Goal: Find specific page/section: Find specific page/section

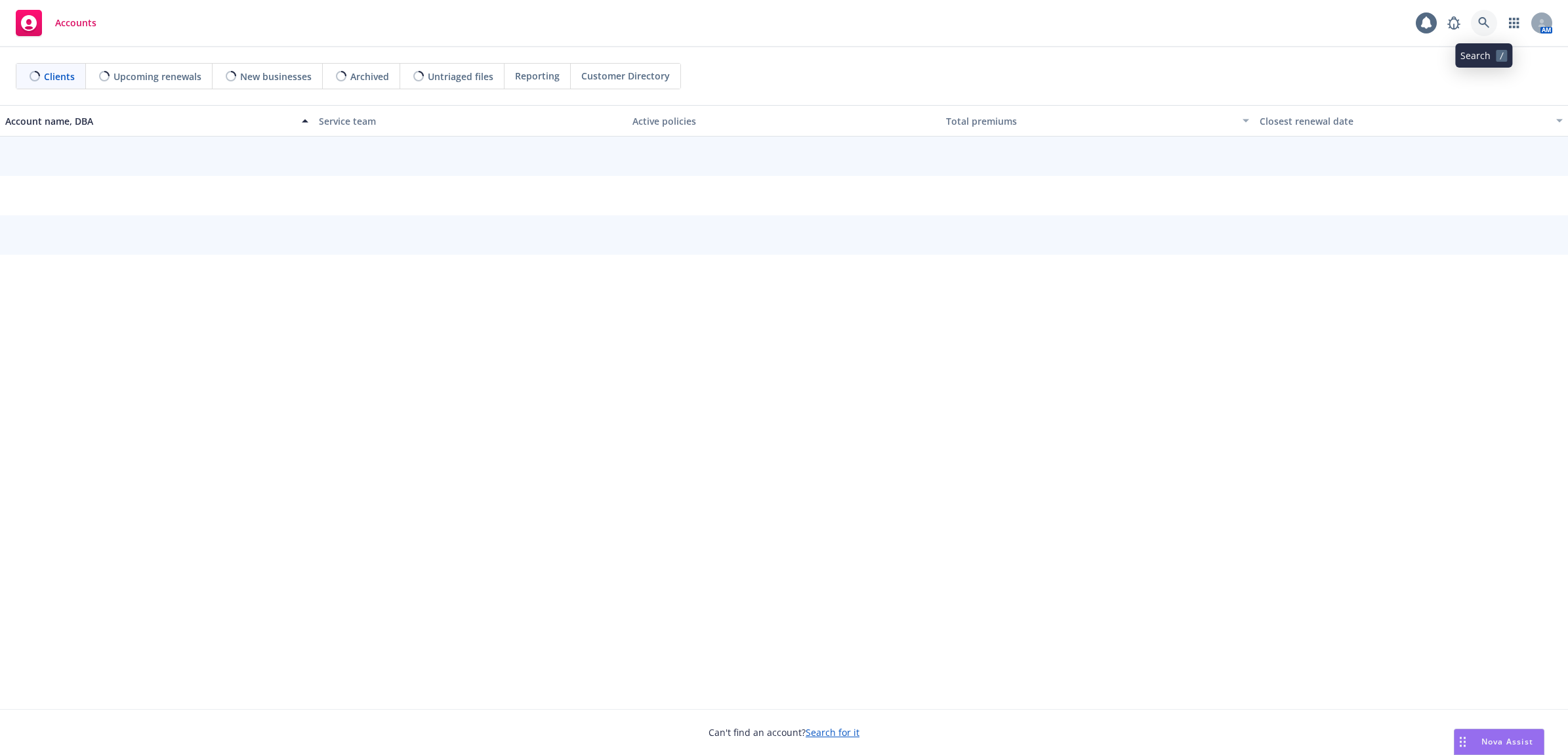
click at [1491, 21] on link at bounding box center [1484, 23] width 27 height 27
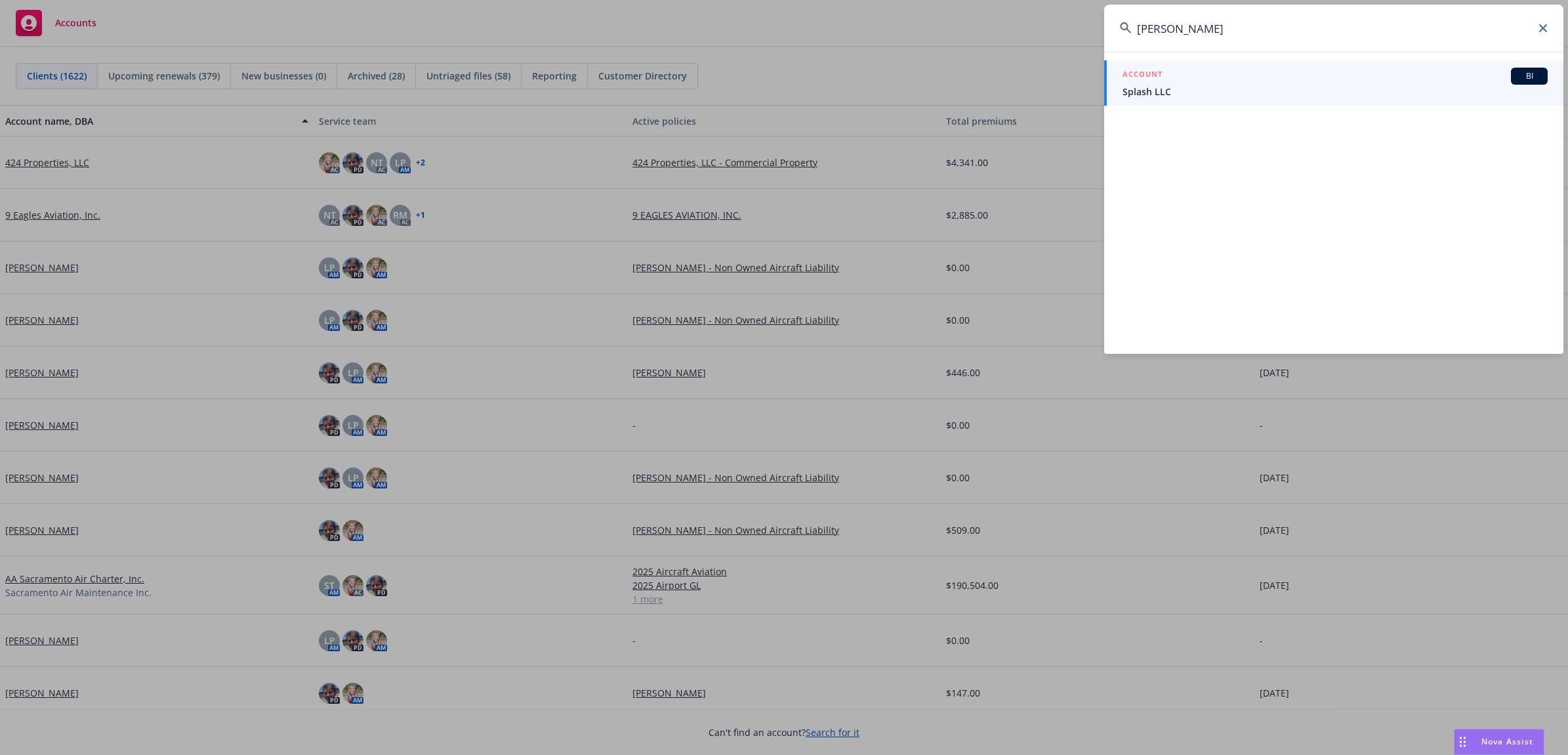
click at [1247, 31] on input "[PERSON_NAME]" at bounding box center [1334, 28] width 459 height 48
drag, startPoint x: 1215, startPoint y: 34, endPoint x: 1202, endPoint y: 33, distance: 13.0
click at [1101, 34] on div "[PERSON_NAME] ACCOUNT BI Splash LLC ACCOUNT BI PE Management Group, Inc." at bounding box center [784, 377] width 1568 height 755
type input "[PERSON_NAME]"
click at [1182, 87] on span "Splash LLC" at bounding box center [1335, 92] width 425 height 14
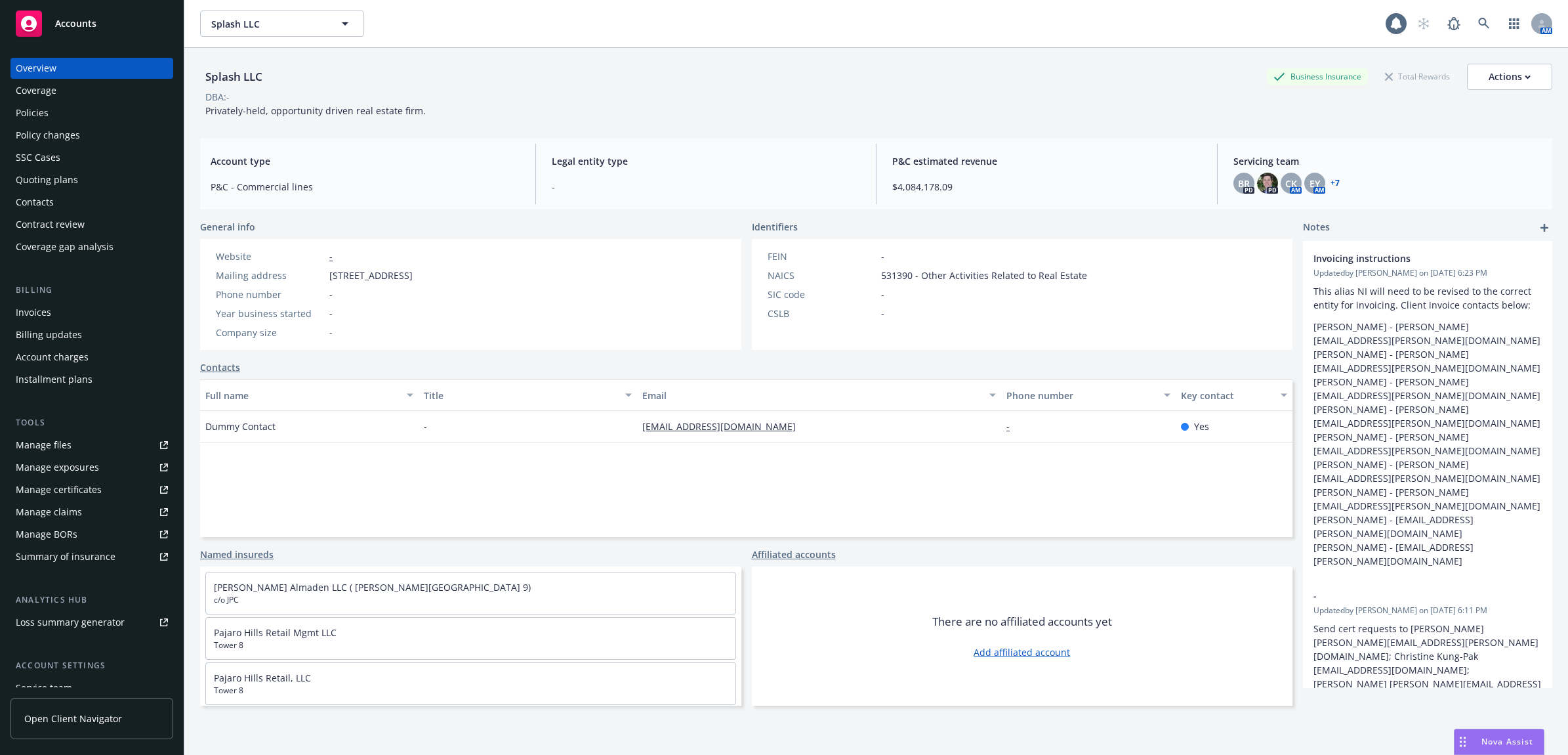
click at [82, 105] on div "Policies" at bounding box center [91, 113] width 152 height 21
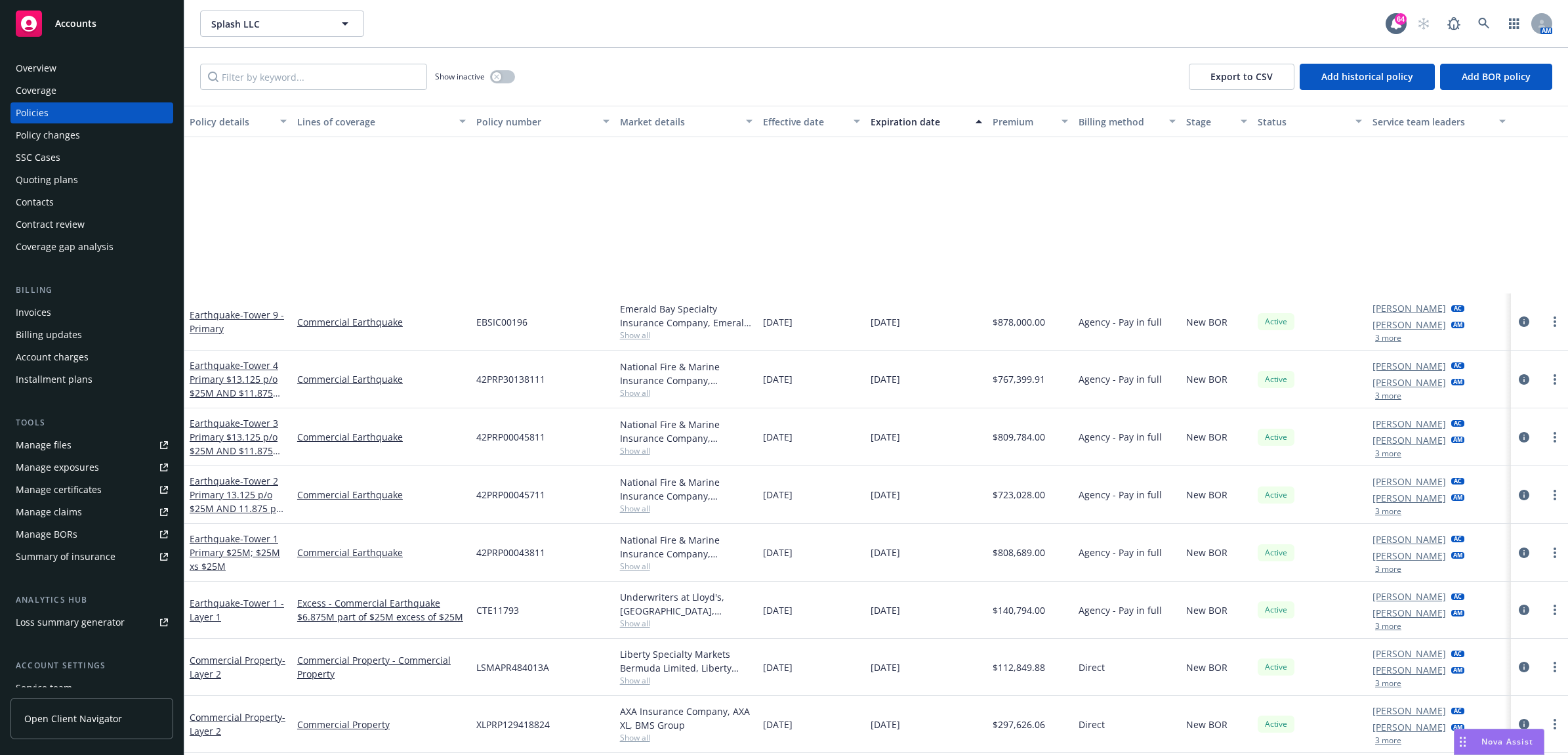
scroll to position [5579, 0]
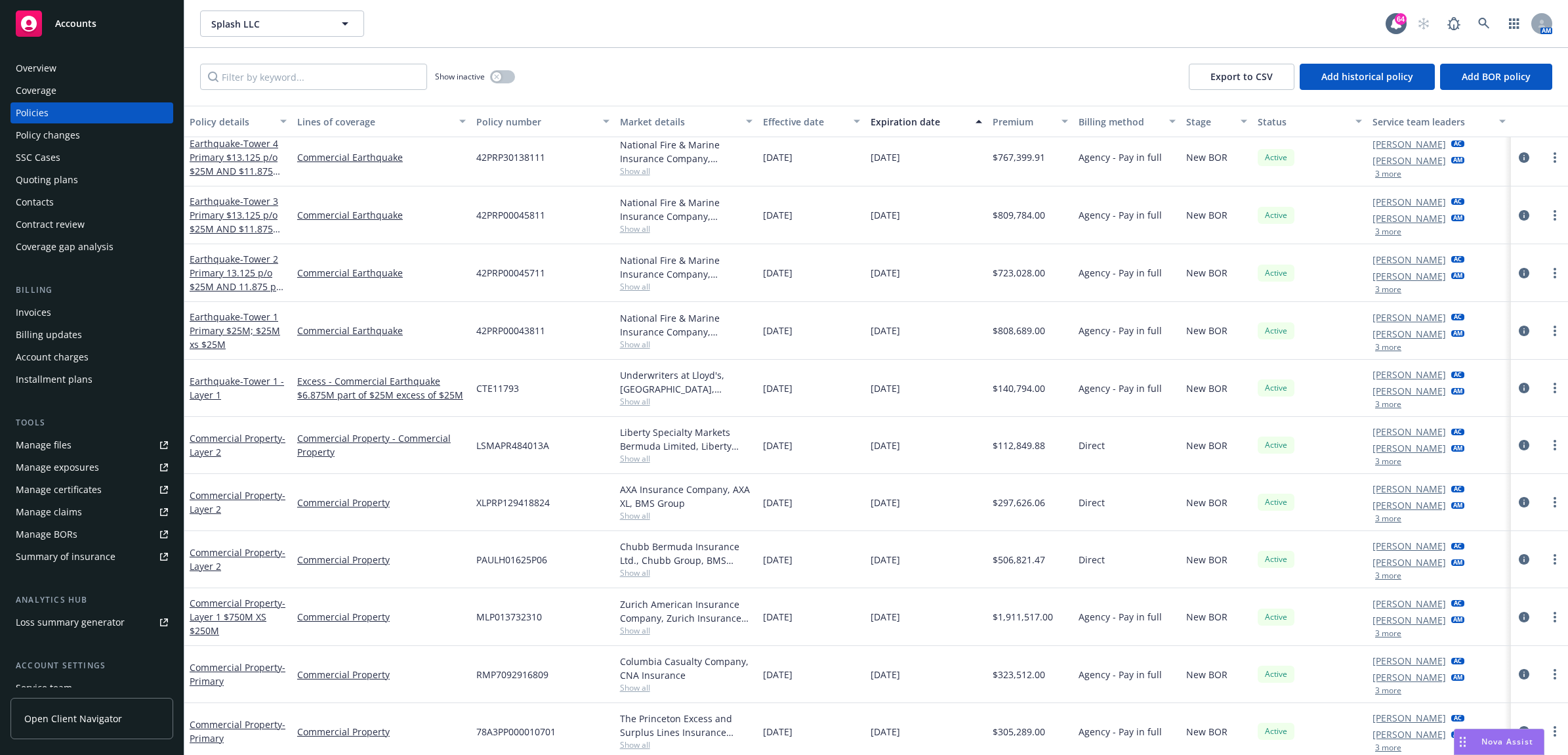
click at [97, 139] on div "Policy changes" at bounding box center [91, 135] width 152 height 21
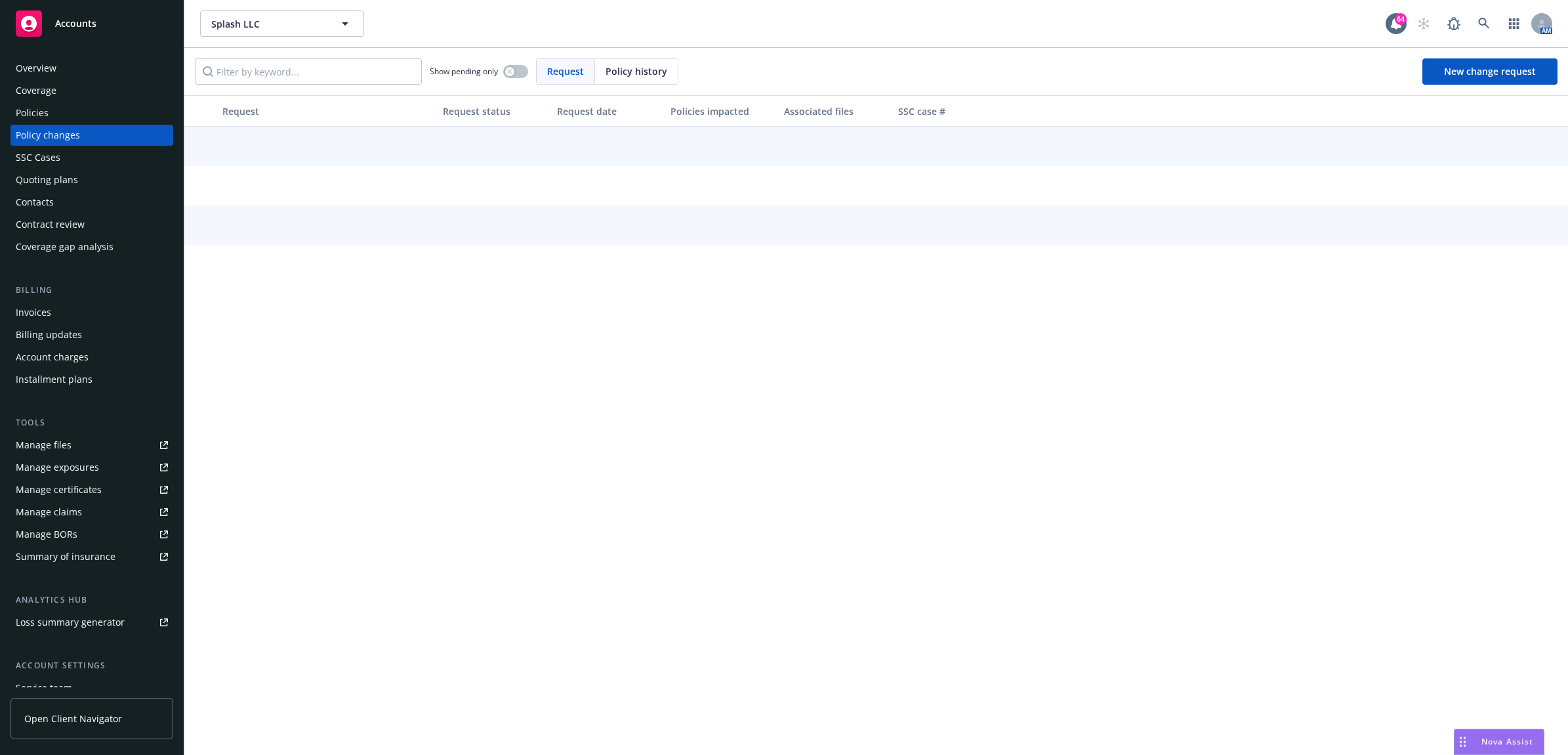
click at [89, 117] on div "Policies" at bounding box center [91, 113] width 152 height 21
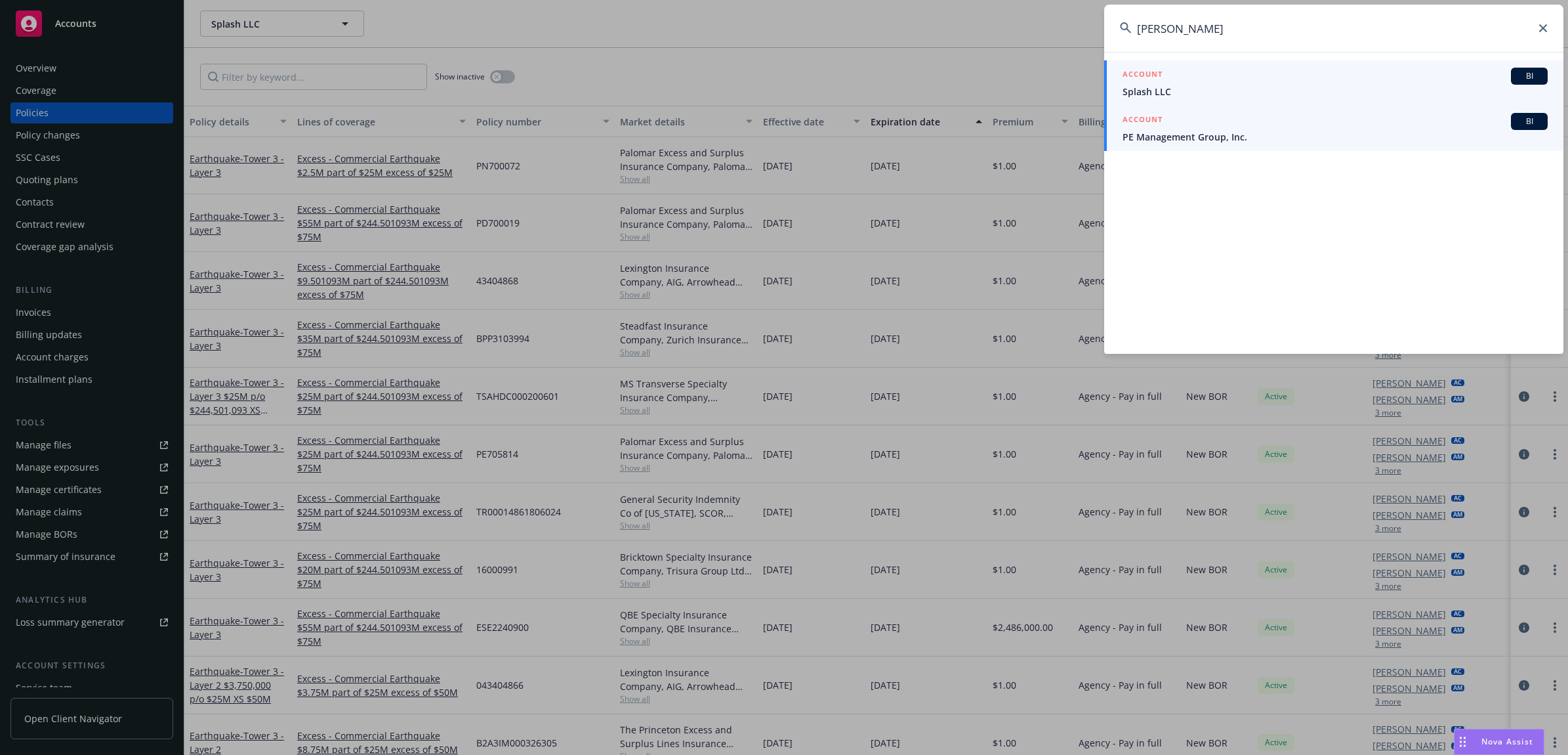
type input "[PERSON_NAME]"
click at [1189, 122] on div "ACCOUNT BI" at bounding box center [1335, 121] width 425 height 17
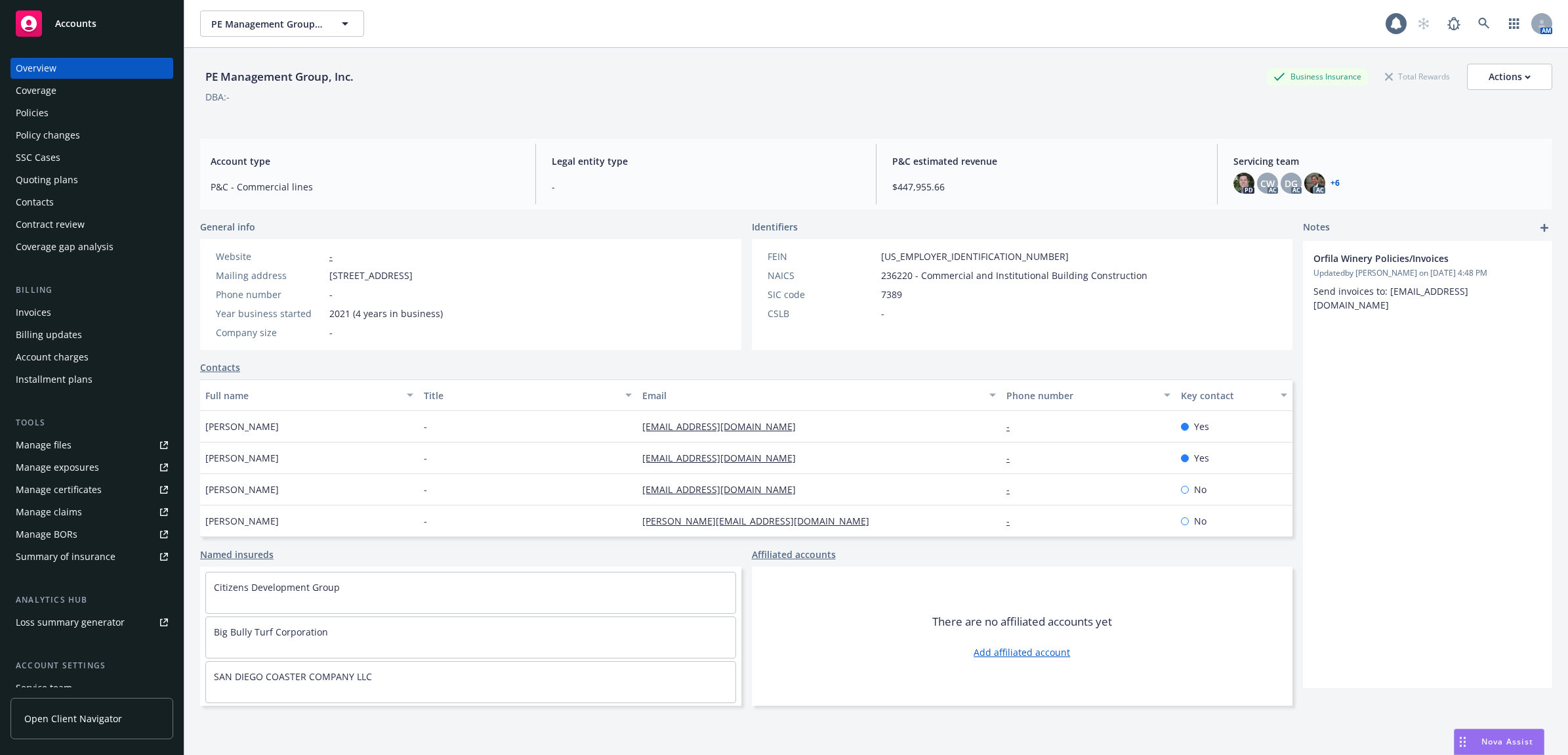
click at [58, 120] on div "Policies" at bounding box center [91, 113] width 152 height 21
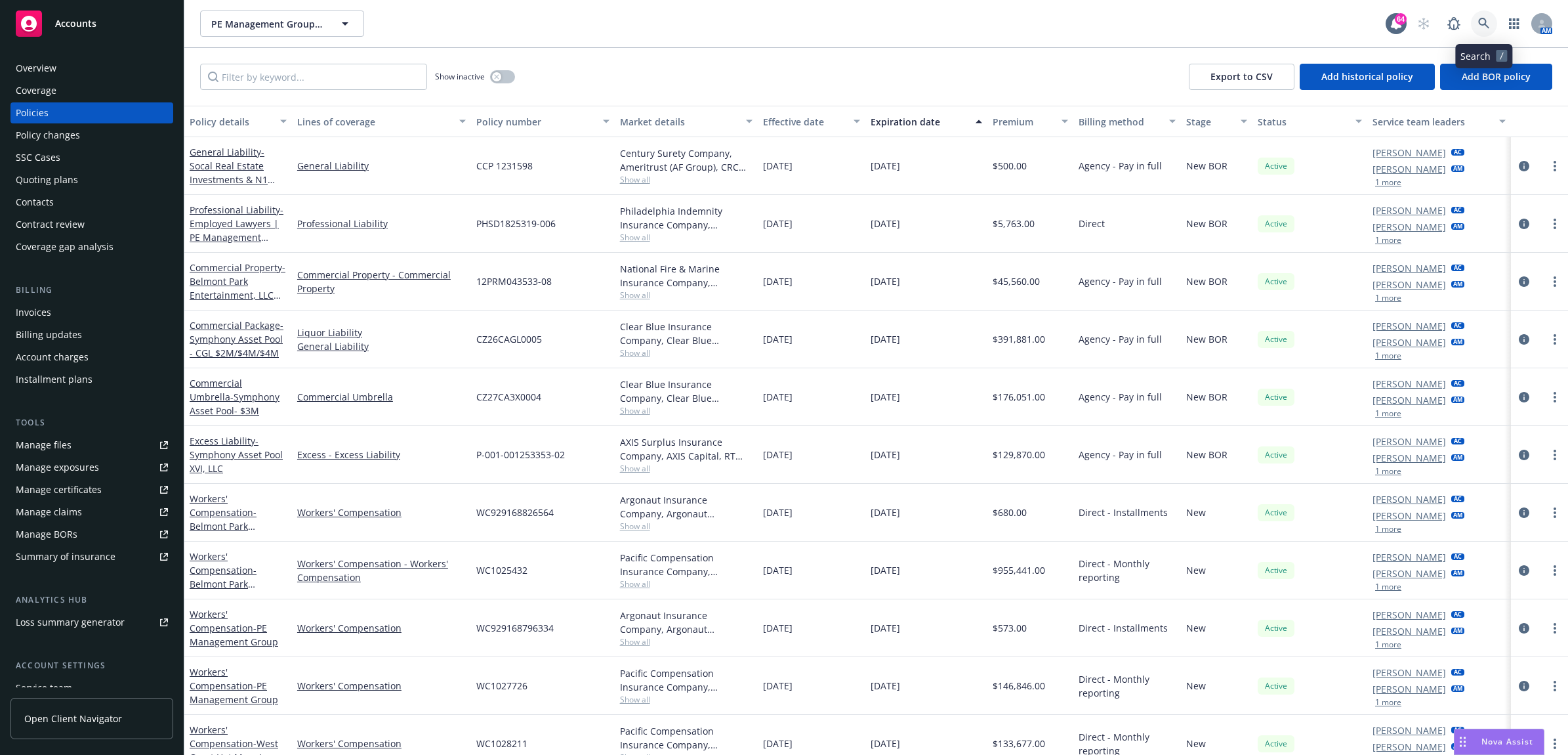
click at [1478, 18] on icon at bounding box center [1484, 23] width 12 height 12
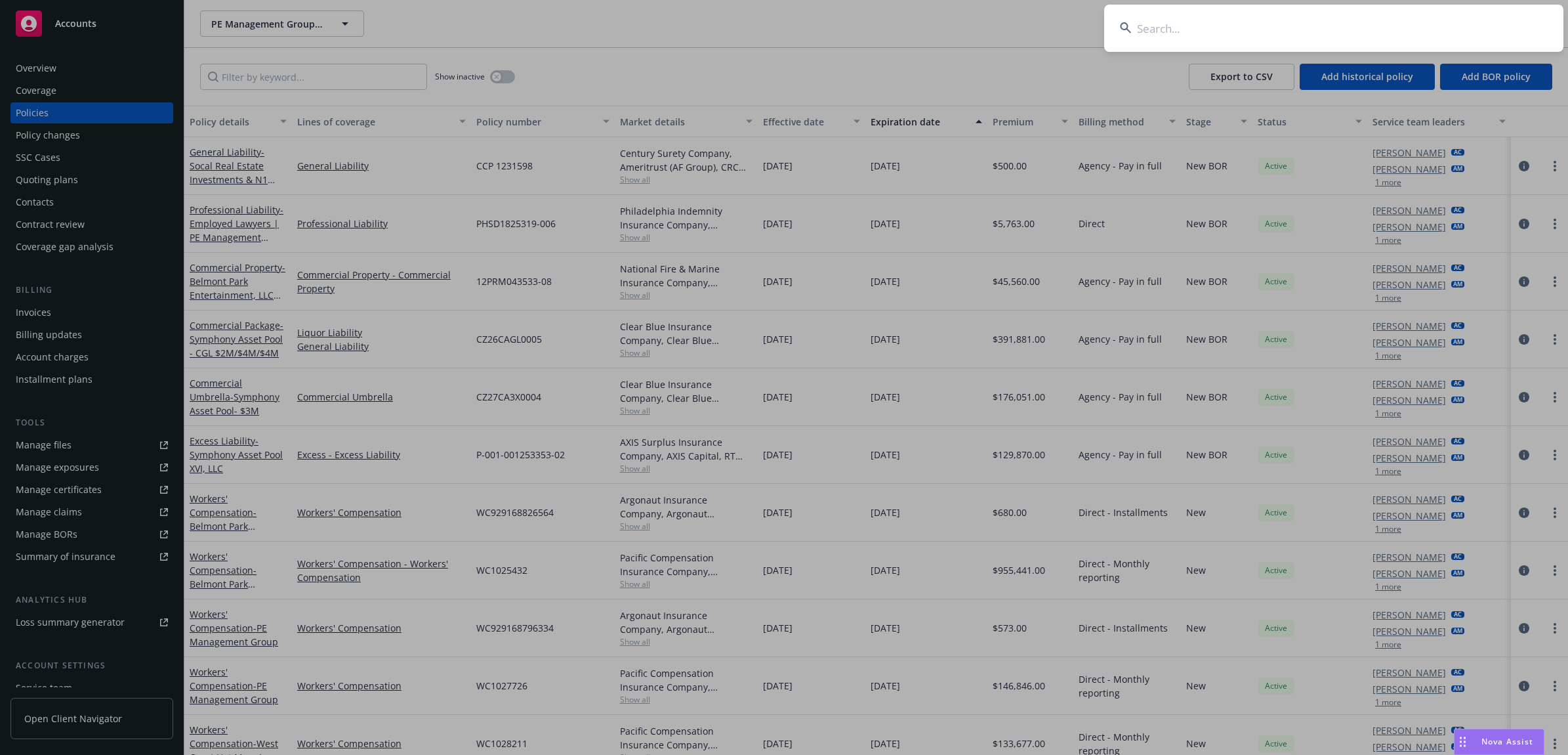
click at [1152, 24] on input at bounding box center [1334, 28] width 459 height 48
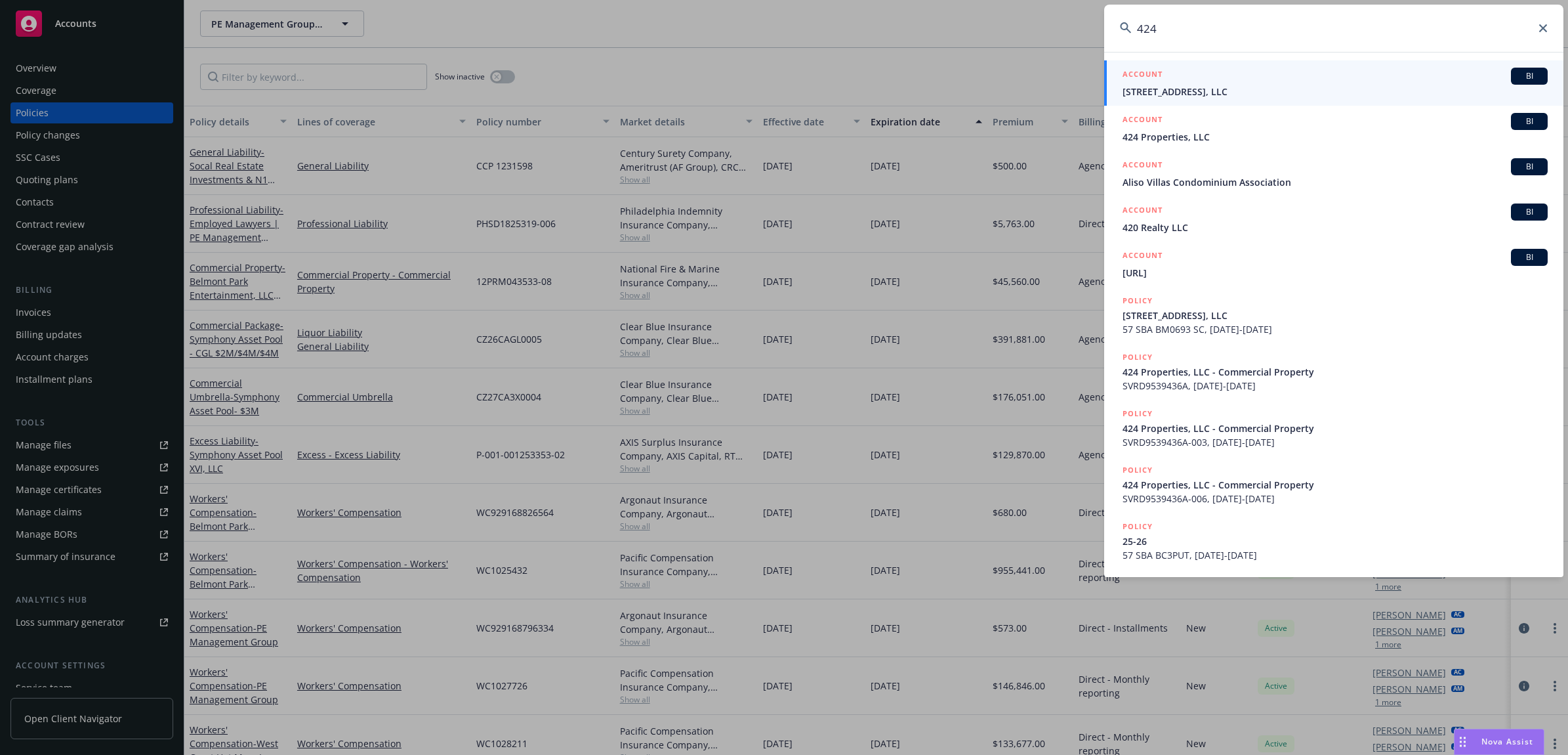
click at [1210, 27] on input "424" at bounding box center [1334, 28] width 459 height 48
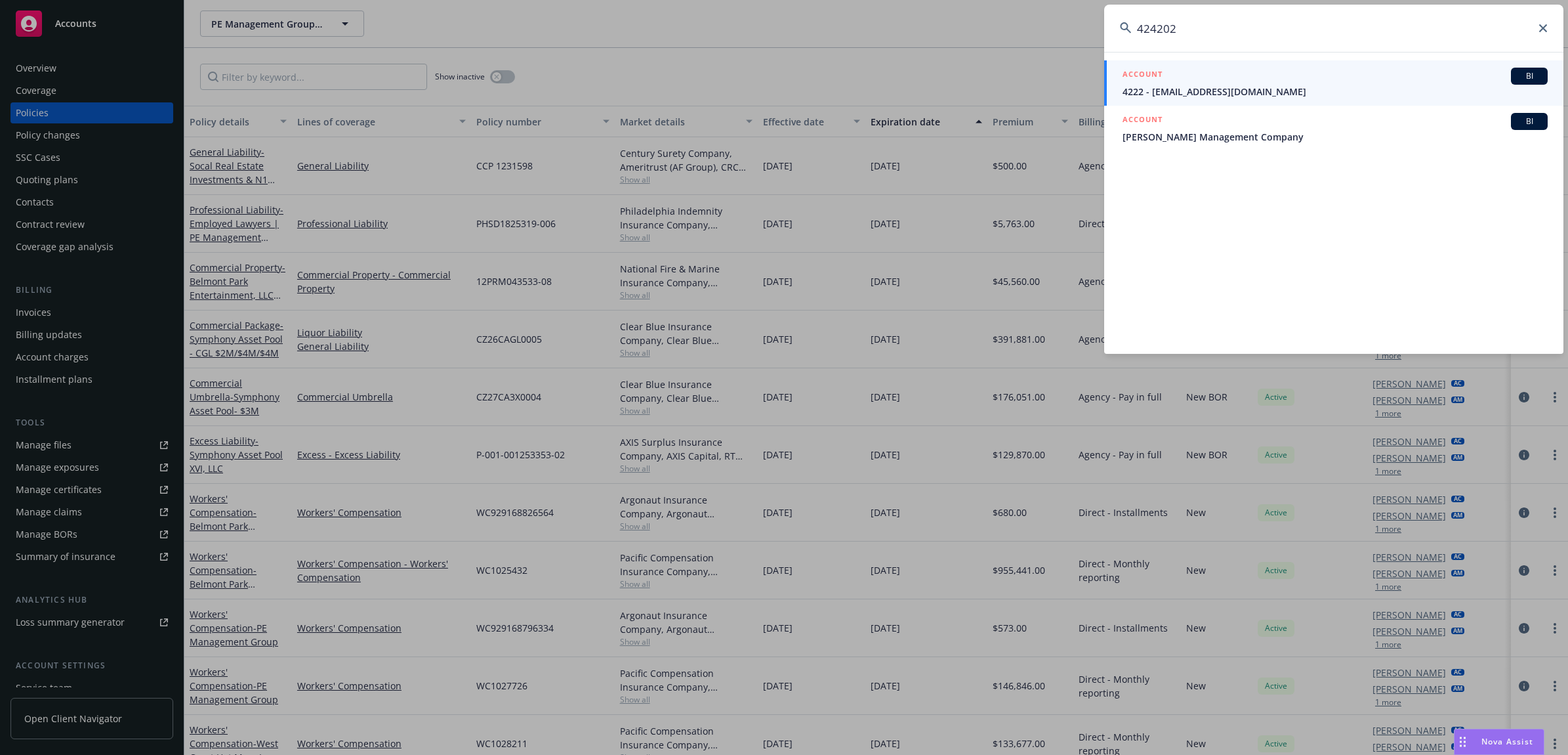
click at [1303, 25] on input "424202" at bounding box center [1334, 28] width 459 height 48
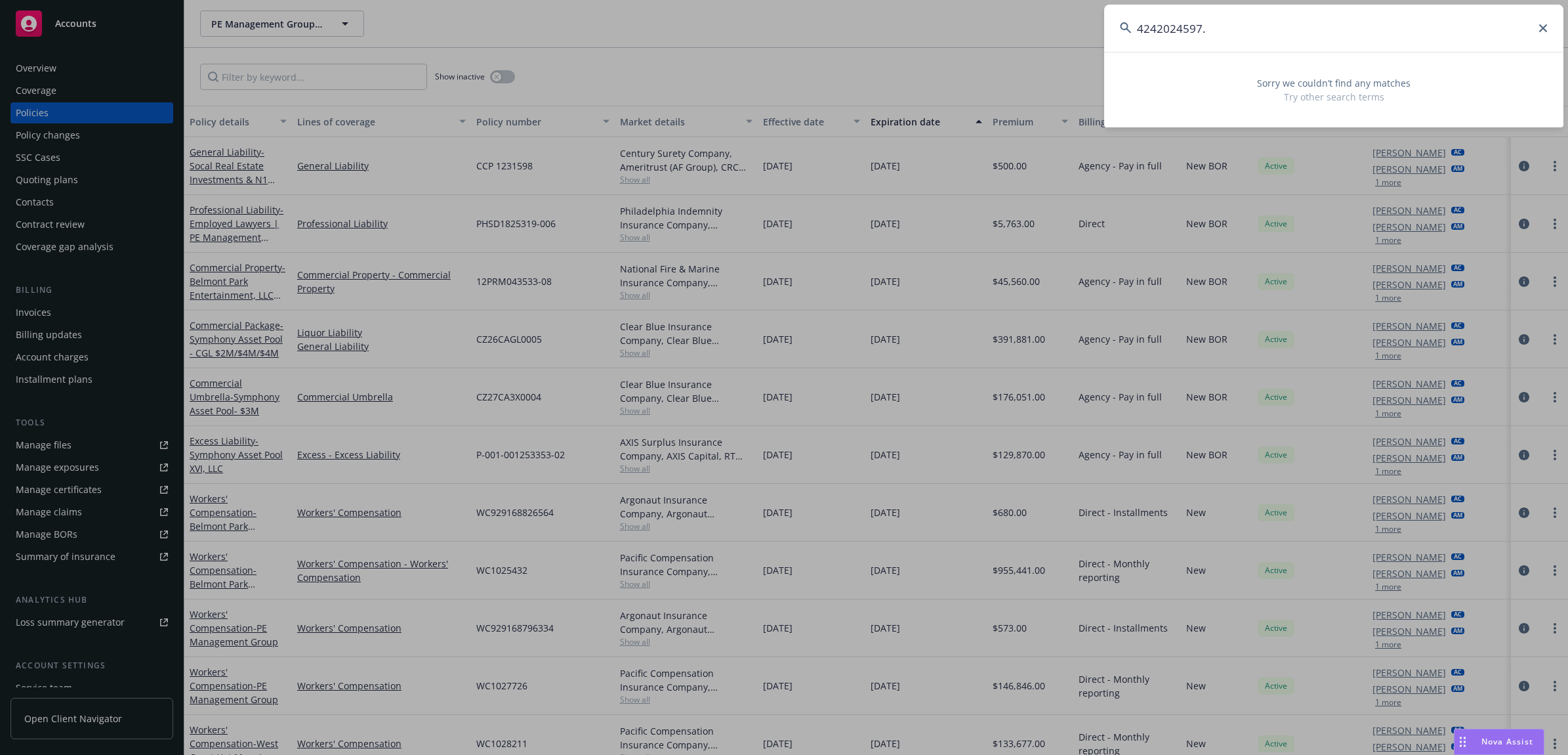
type input "4242024597"
click at [1339, 38] on input "4242024597" at bounding box center [1334, 28] width 459 height 48
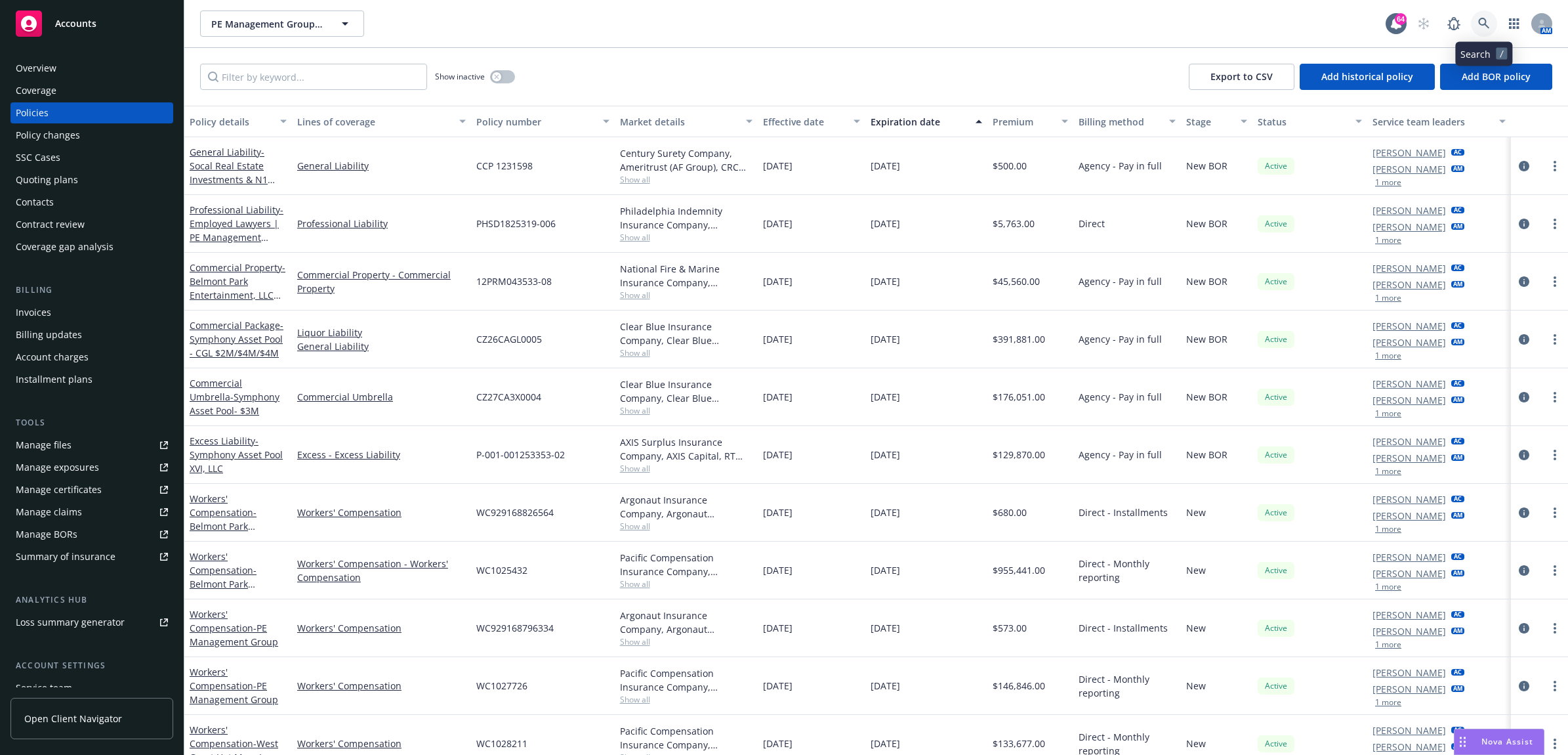
click at [1478, 27] on icon at bounding box center [1484, 23] width 12 height 12
